Goal: Information Seeking & Learning: Understand process/instructions

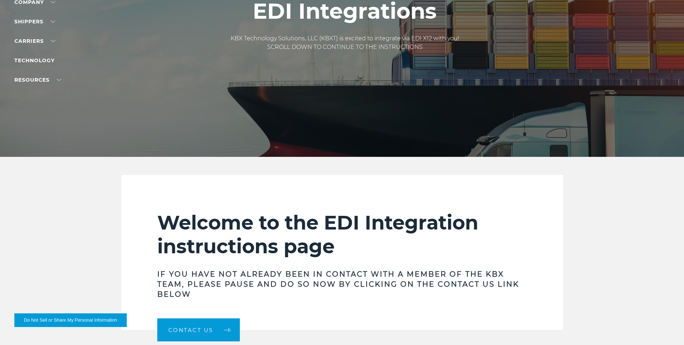
scroll to position [72, 0]
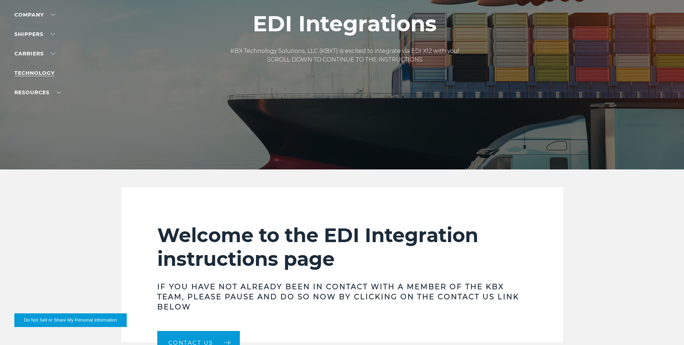
click at [30, 74] on link "Technology" at bounding box center [34, 73] width 40 height 6
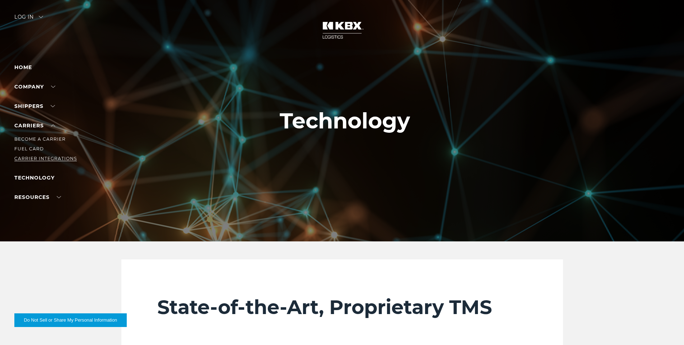
click at [46, 159] on link "Carrier Integrations" at bounding box center [45, 158] width 63 height 5
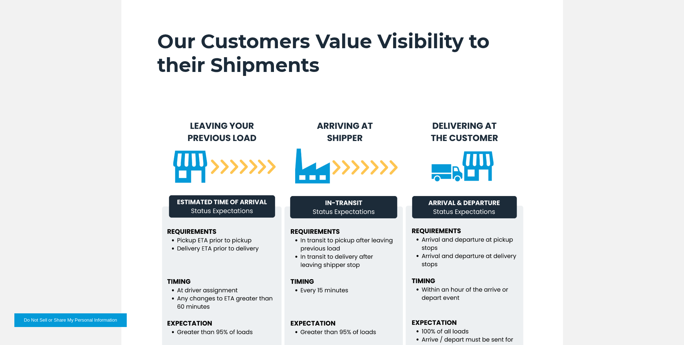
scroll to position [251, 0]
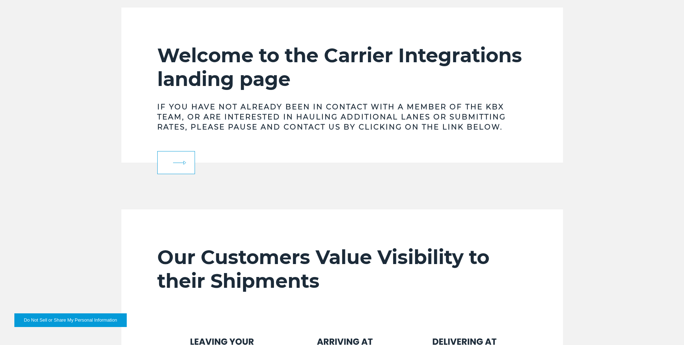
click at [172, 158] on link at bounding box center [176, 162] width 38 height 23
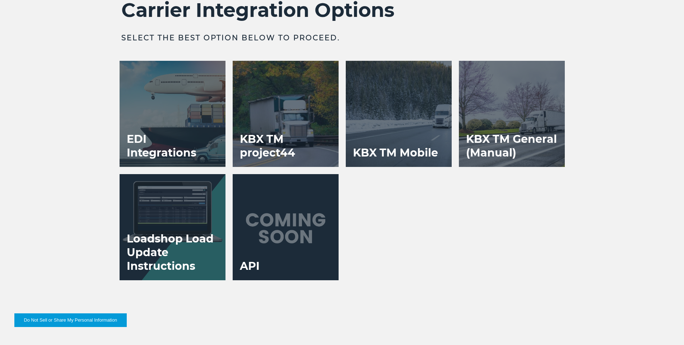
scroll to position [1473, 0]
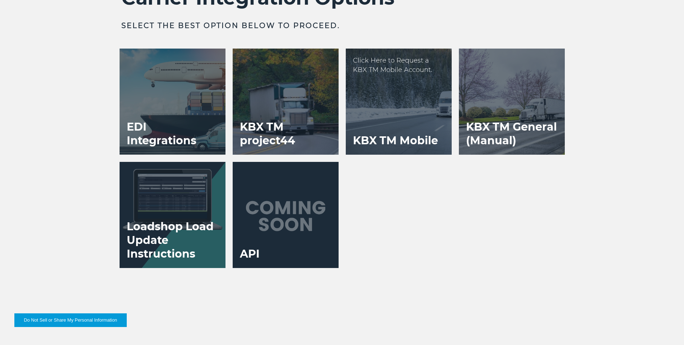
click at [410, 91] on div at bounding box center [399, 102] width 106 height 106
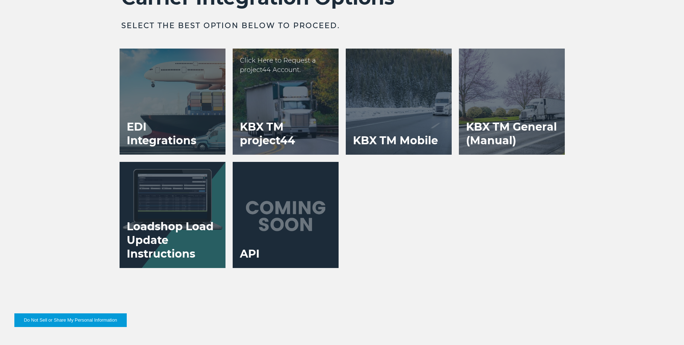
click at [270, 126] on h3 "KBX TM project44" at bounding box center [286, 134] width 106 height 42
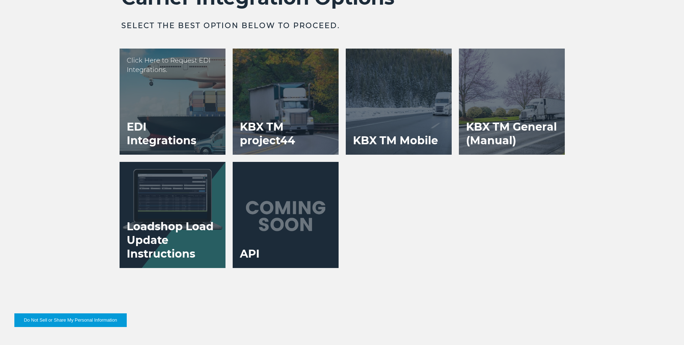
click at [195, 124] on h3 "EDI Integrations" at bounding box center [173, 134] width 106 height 42
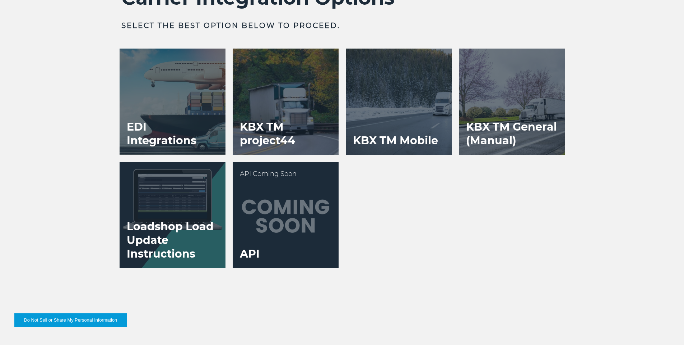
click at [270, 208] on div at bounding box center [286, 215] width 106 height 106
click at [277, 220] on div at bounding box center [286, 215] width 106 height 106
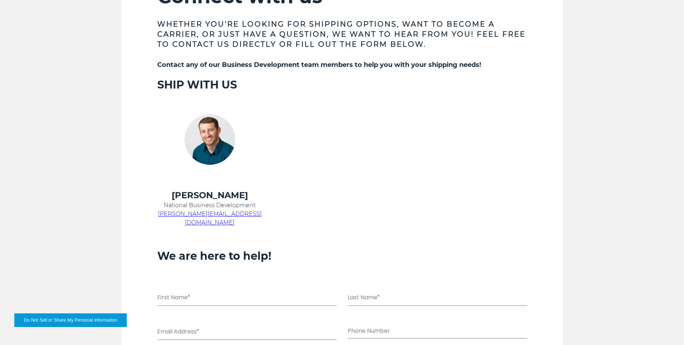
scroll to position [323, 0]
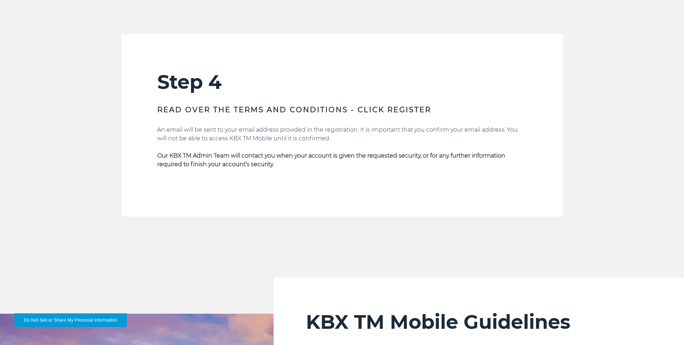
scroll to position [1437, 0]
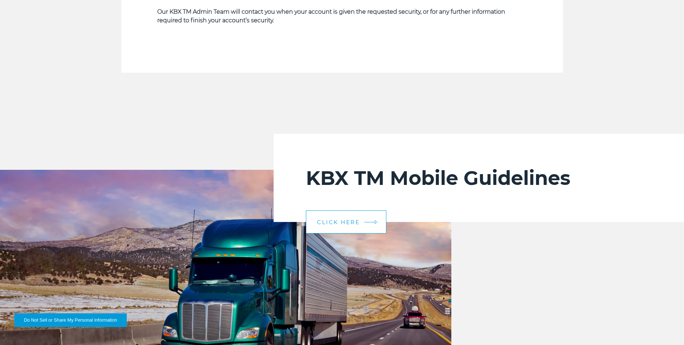
click at [365, 225] on link "CLICK HERE" at bounding box center [346, 221] width 80 height 23
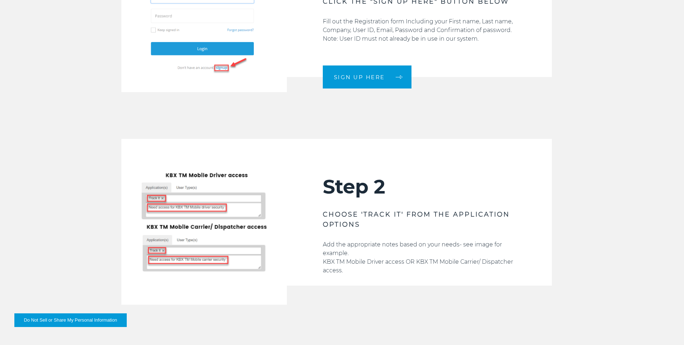
scroll to position [754, 0]
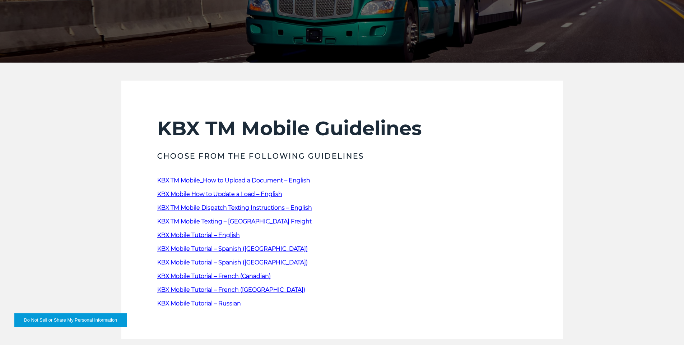
scroll to position [144, 0]
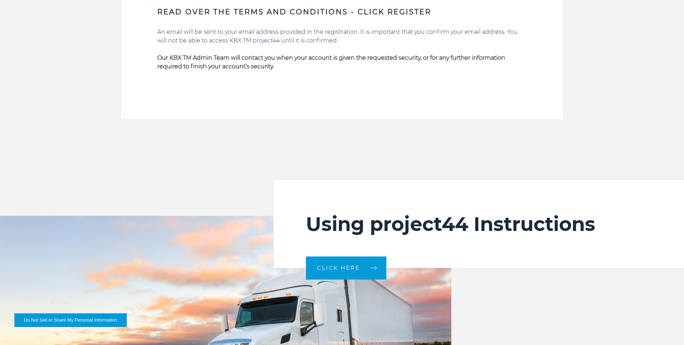
scroll to position [1509, 0]
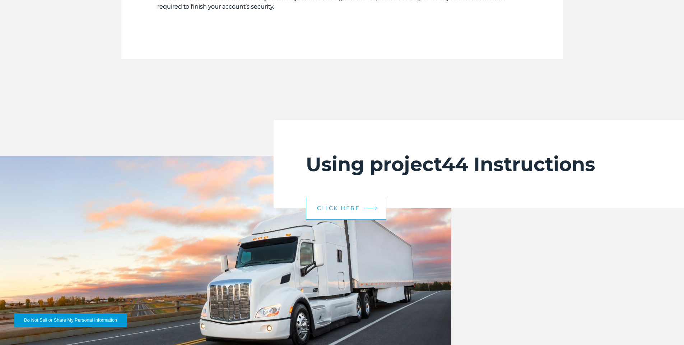
click at [343, 217] on link "CLICK HERE" at bounding box center [346, 208] width 80 height 23
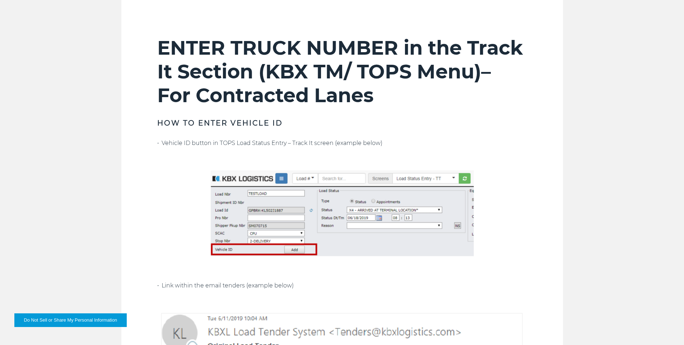
scroll to position [503, 0]
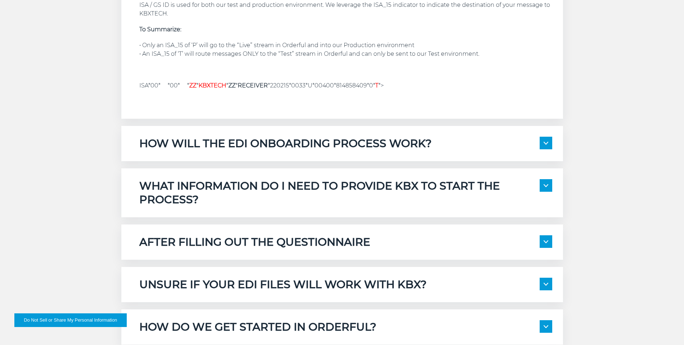
scroll to position [683, 0]
